Goal: Task Accomplishment & Management: Use online tool/utility

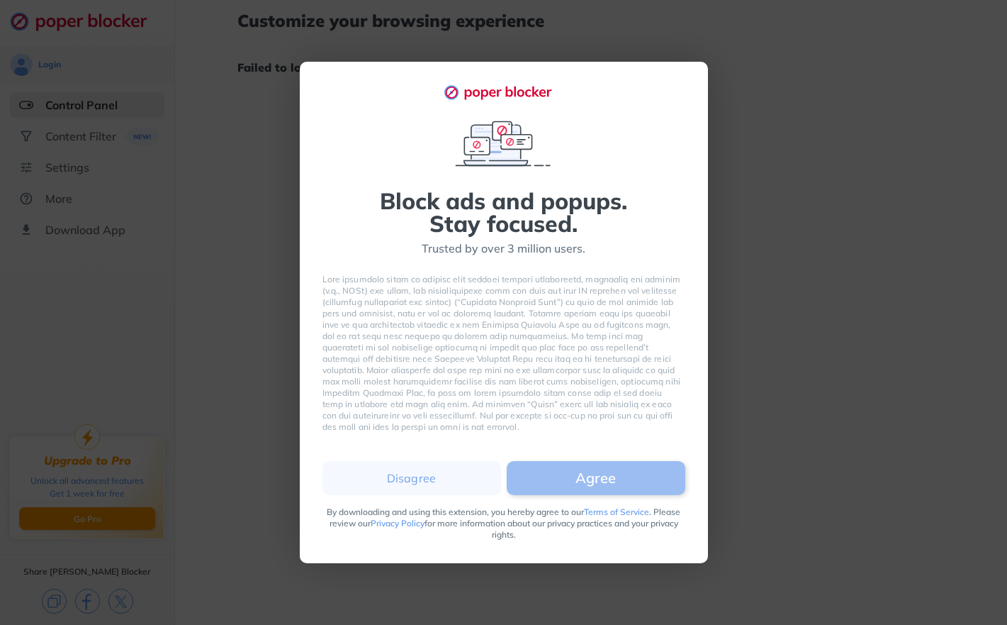
click at [583, 471] on button "Agree" at bounding box center [596, 478] width 179 height 34
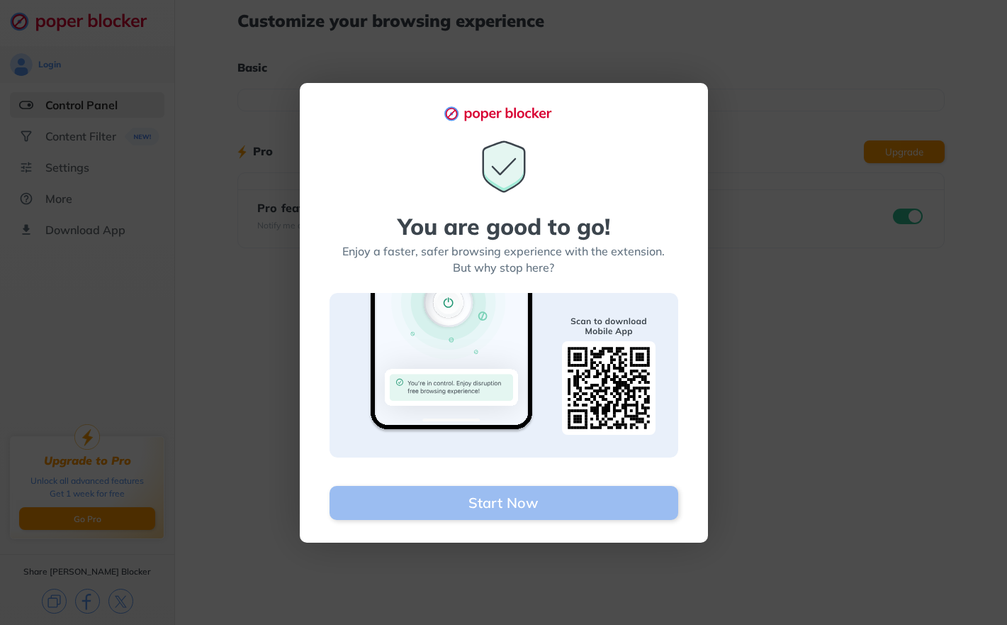
click at [588, 496] on button "Start Now" at bounding box center [504, 503] width 349 height 34
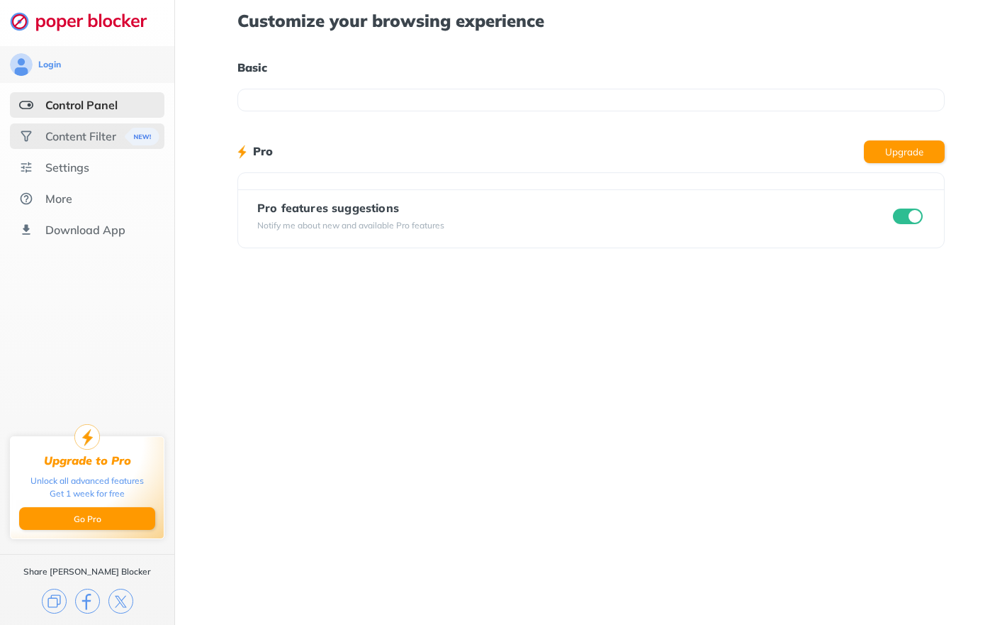
click at [82, 142] on div "Content Filter" at bounding box center [80, 136] width 71 height 14
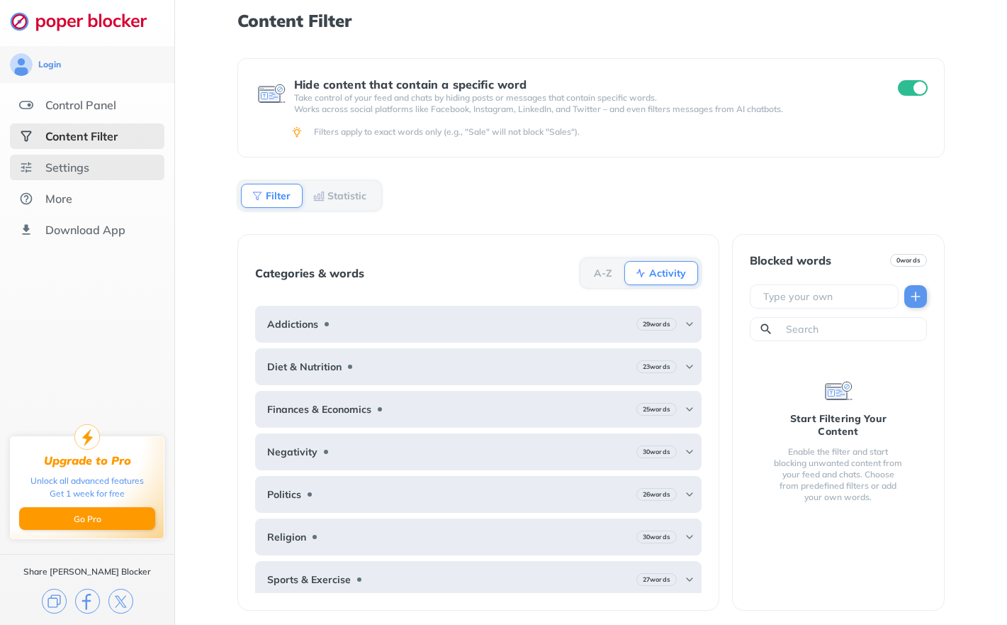
click at [75, 179] on div "Settings" at bounding box center [87, 168] width 155 height 26
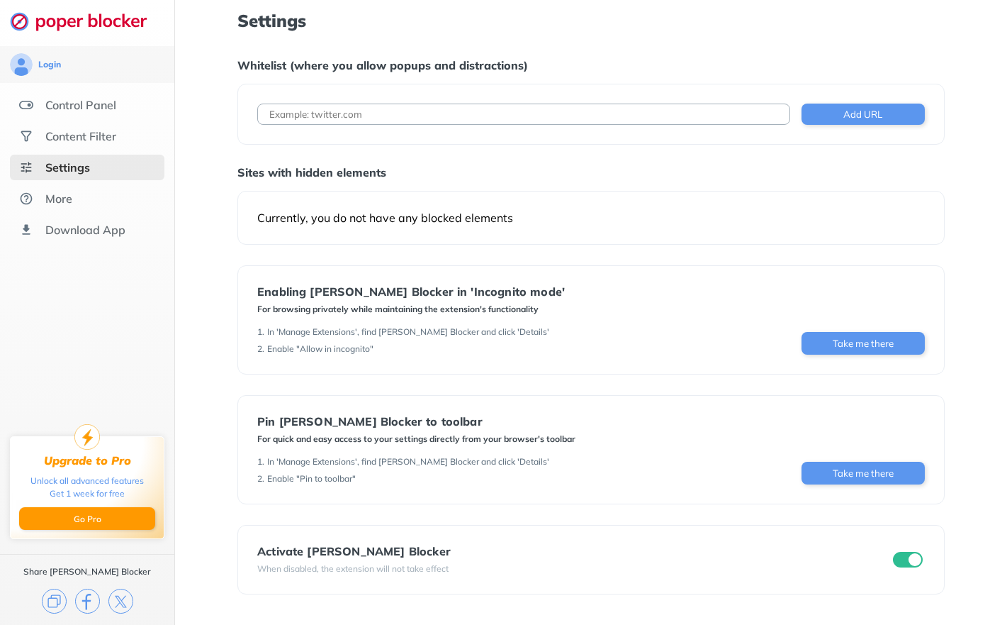
click at [415, 113] on input at bounding box center [523, 113] width 533 height 21
type input "[DOMAIN_NAME]"
click at [906, 109] on button "Add URL" at bounding box center [863, 113] width 123 height 21
